Goal: Transaction & Acquisition: Download file/media

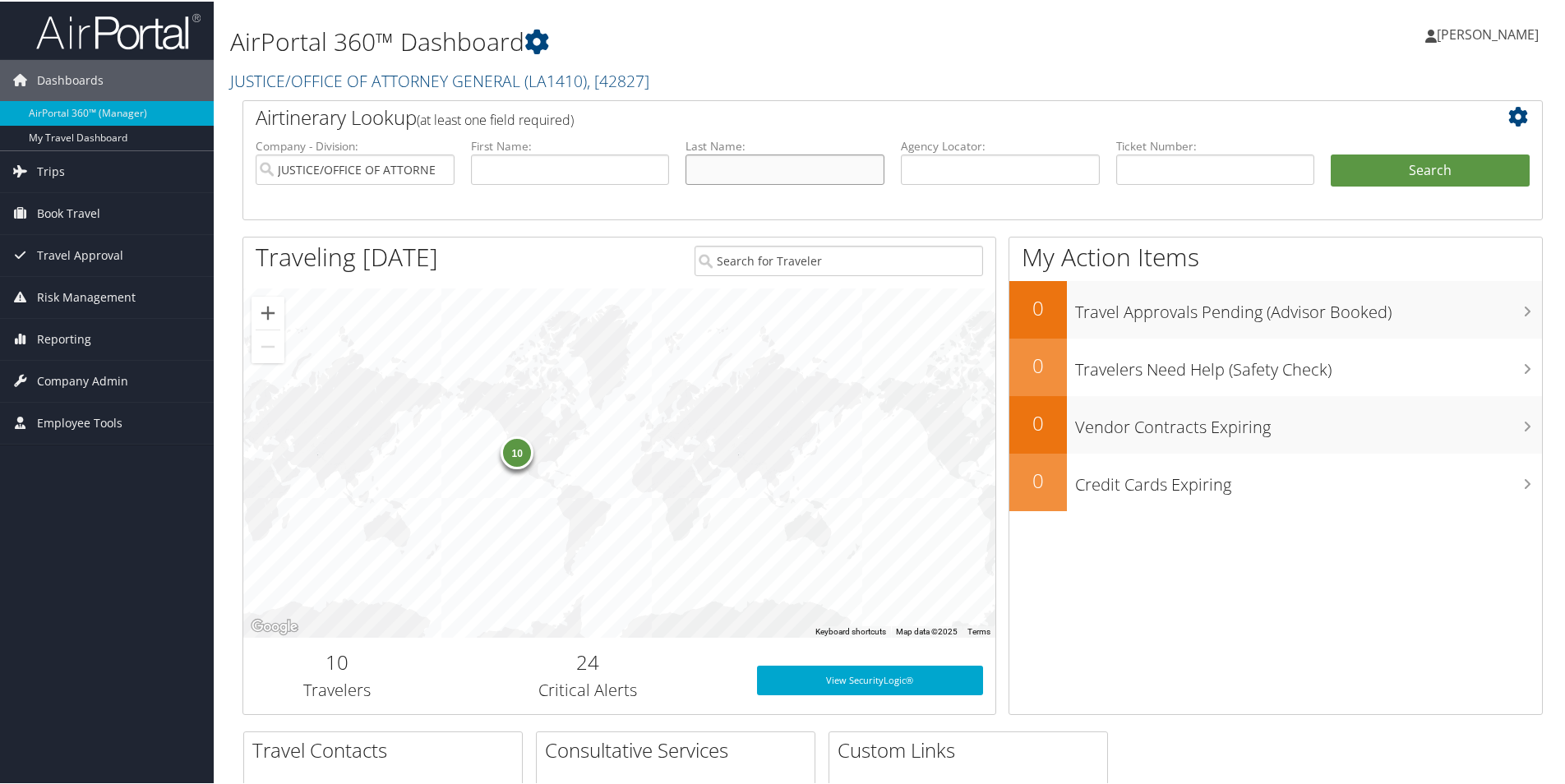
click at [740, 171] on input "text" at bounding box center [784, 167] width 199 height 30
type input "[PERSON_NAME]"
click at [1378, 167] on button "Search" at bounding box center [1430, 168] width 199 height 33
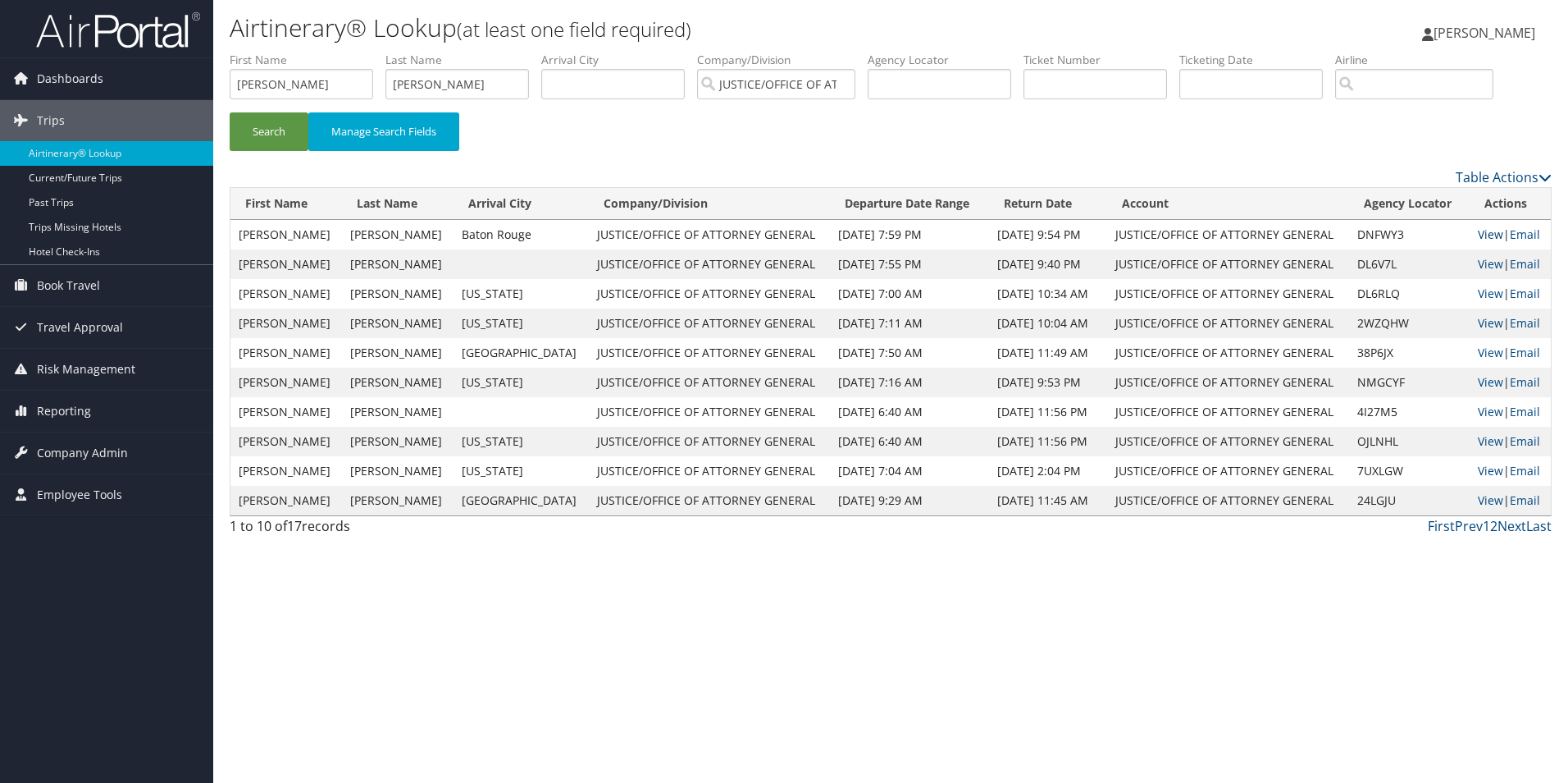
click at [1477, 238] on link "View" at bounding box center [1490, 234] width 25 height 16
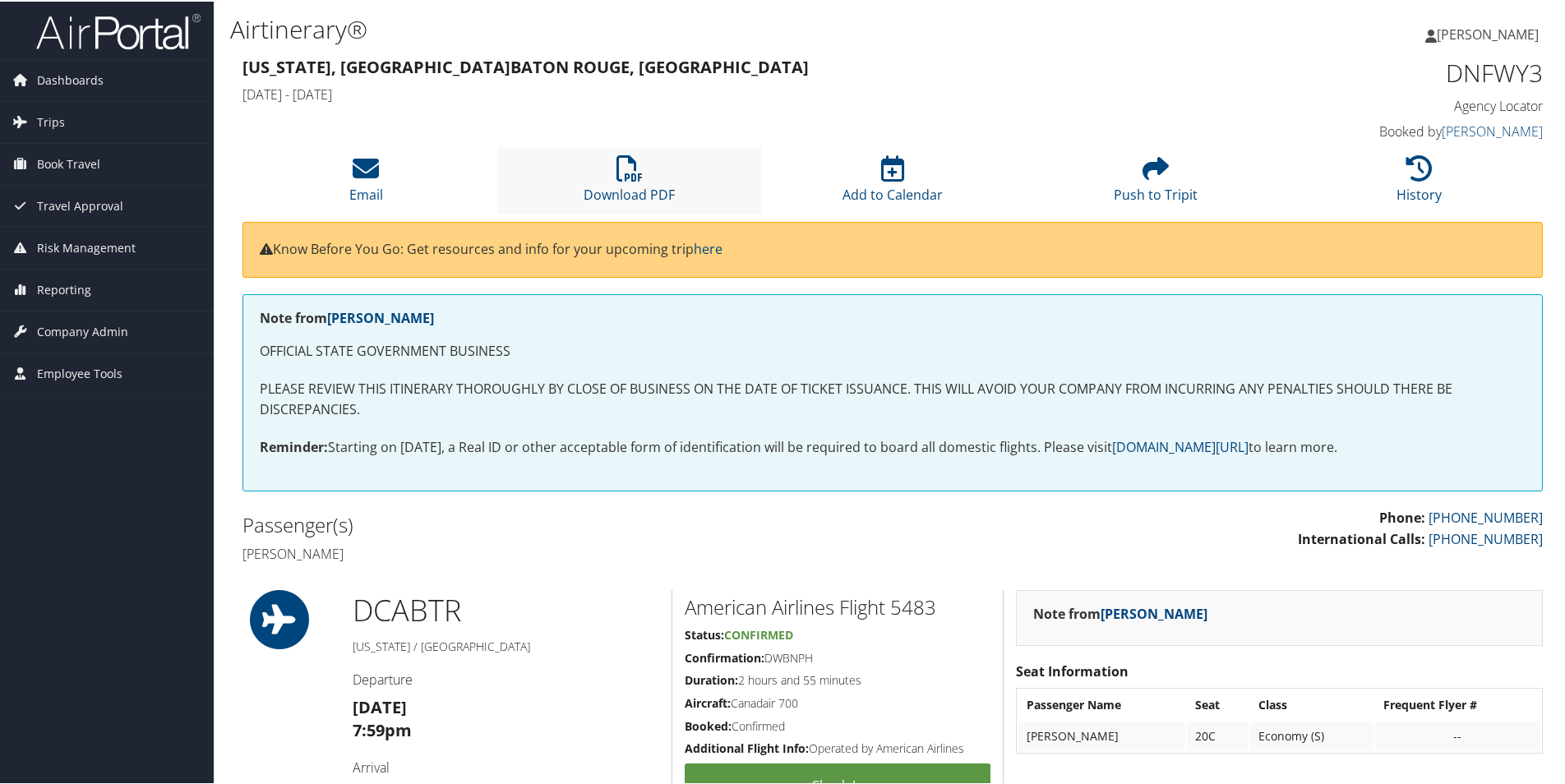
click at [637, 183] on li "Download PDF" at bounding box center [628, 178] width 263 height 66
